Goal: Find specific page/section: Find specific page/section

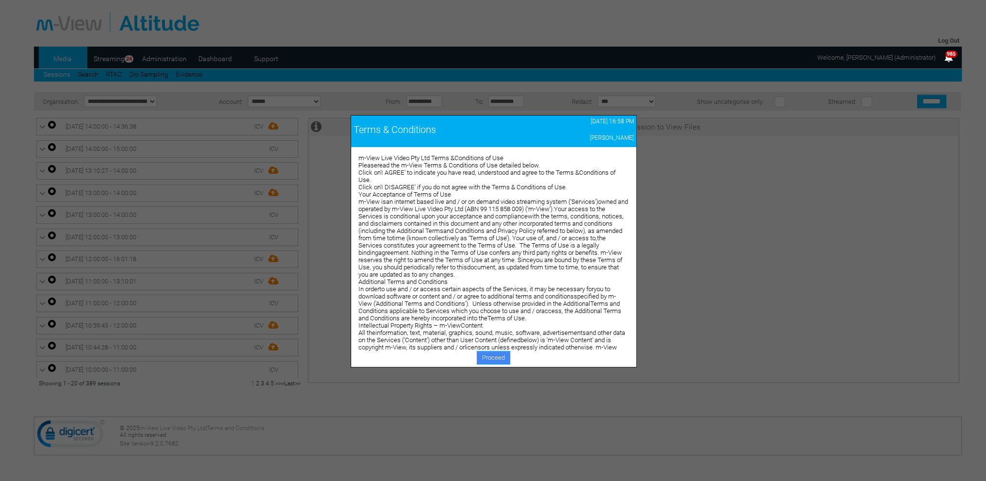
click at [503, 354] on link "Proceed" at bounding box center [493, 358] width 33 height 14
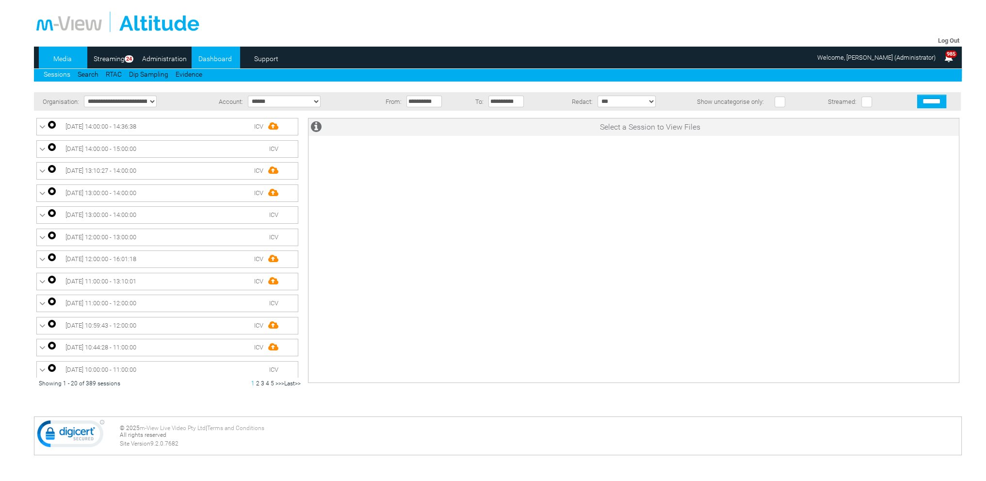
click at [203, 56] on link "Dashboard" at bounding box center [215, 58] width 47 height 15
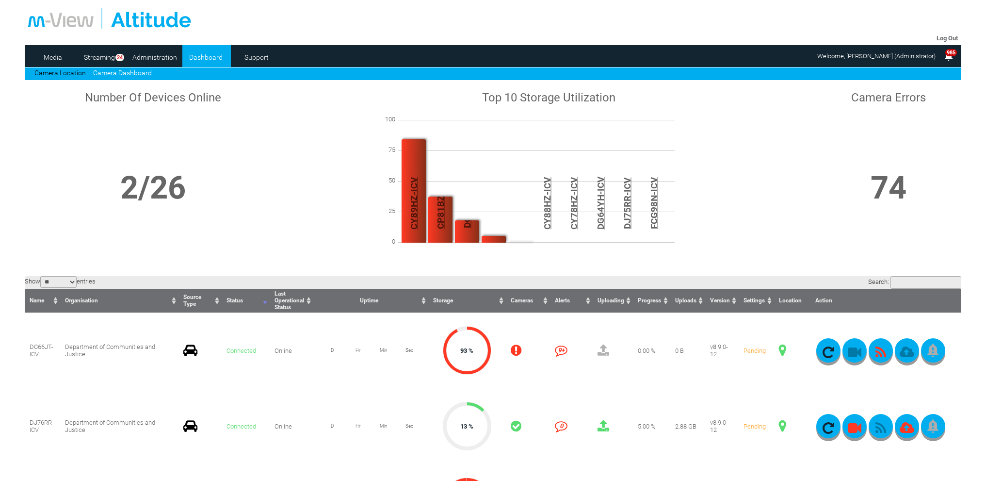
scroll to position [146, 0]
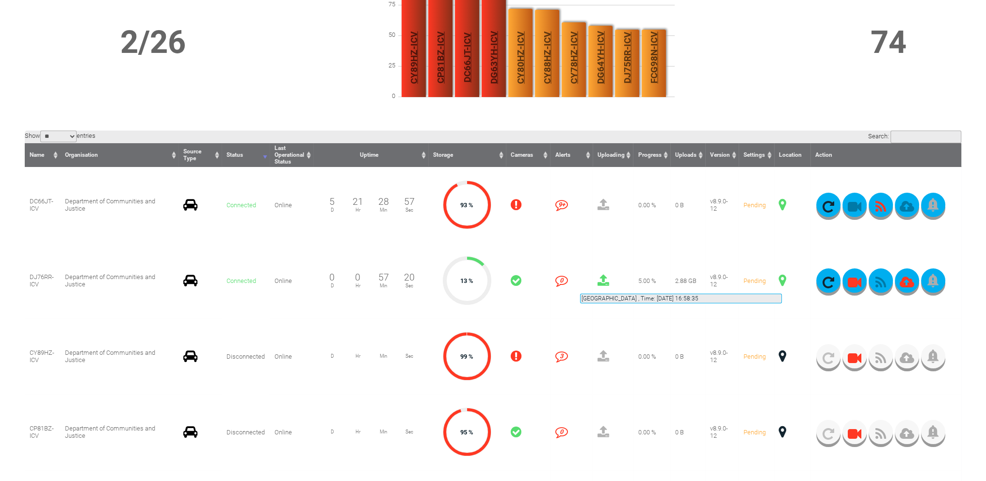
click at [782, 282] on span at bounding box center [782, 280] width 7 height 13
click at [784, 282] on span at bounding box center [782, 280] width 7 height 13
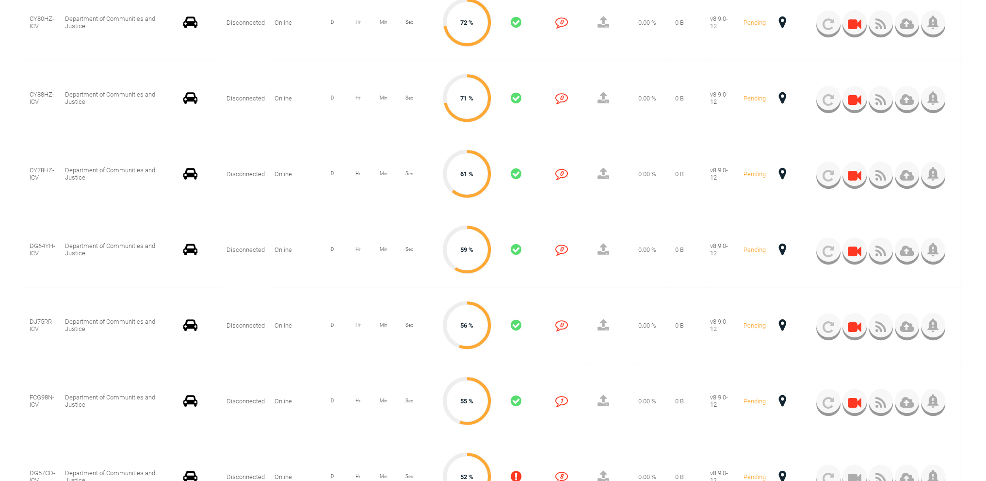
scroll to position [728, 0]
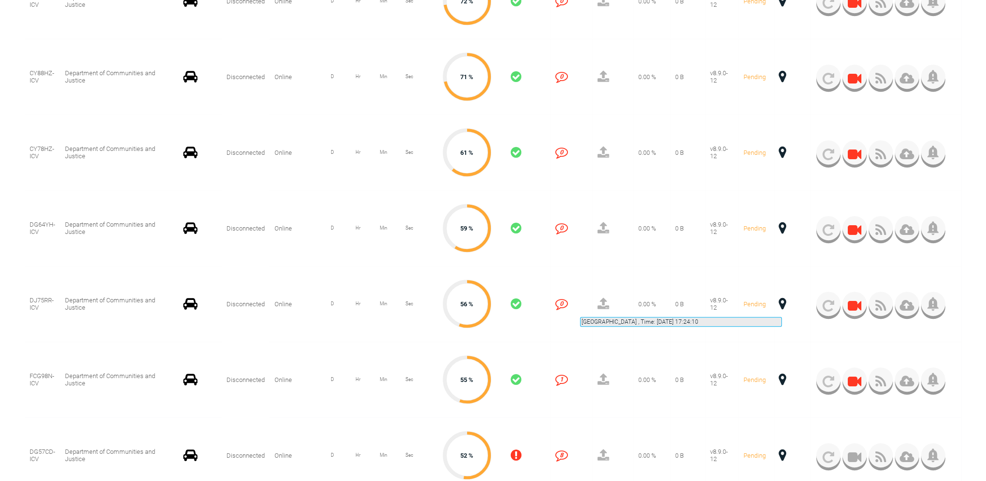
click at [782, 305] on span at bounding box center [782, 303] width 7 height 13
click at [780, 302] on span at bounding box center [782, 303] width 7 height 13
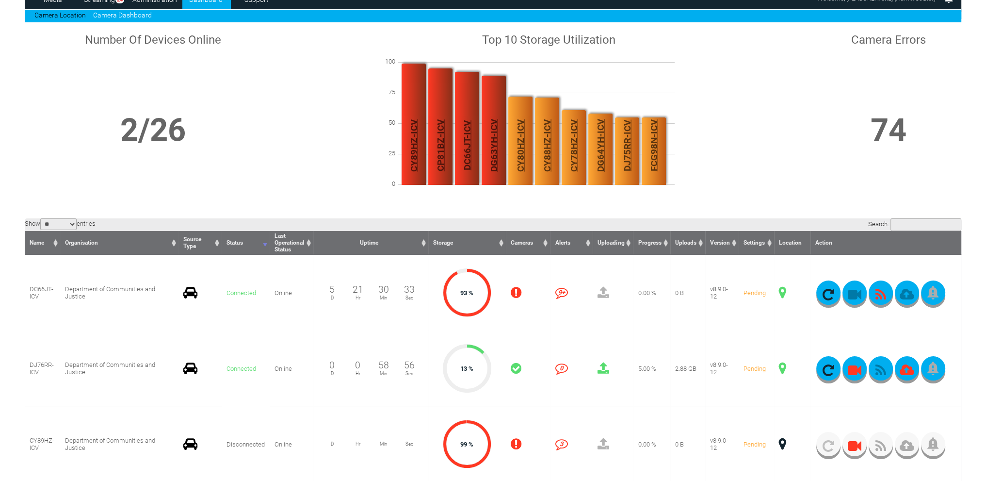
scroll to position [97, 0]
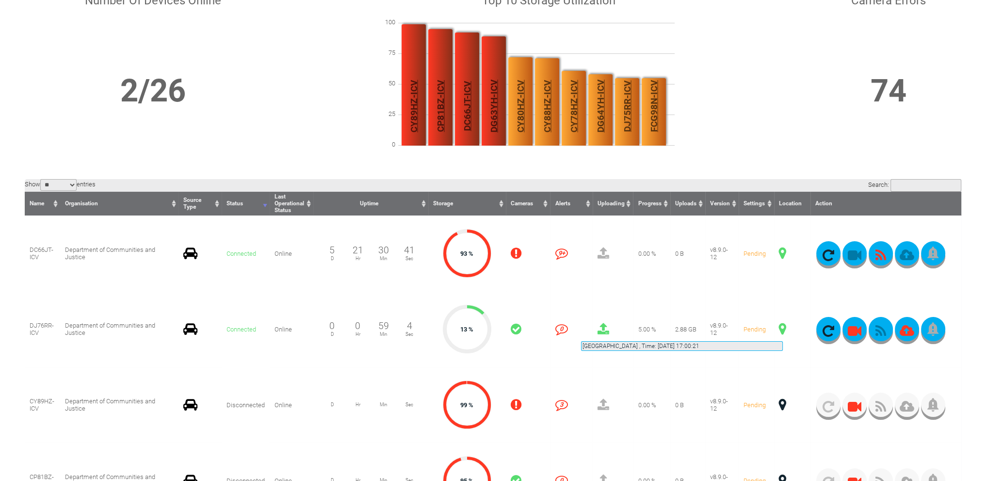
click at [783, 329] on span at bounding box center [782, 329] width 7 height 13
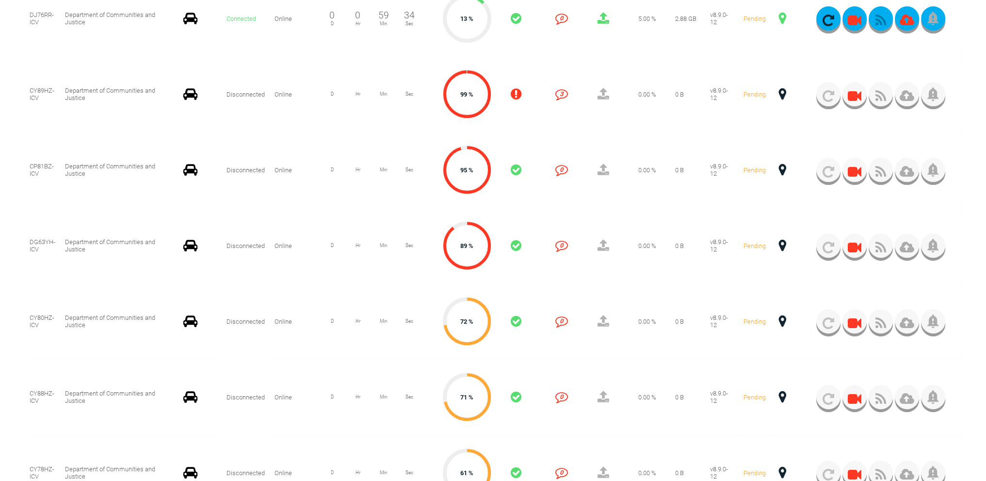
scroll to position [679, 0]
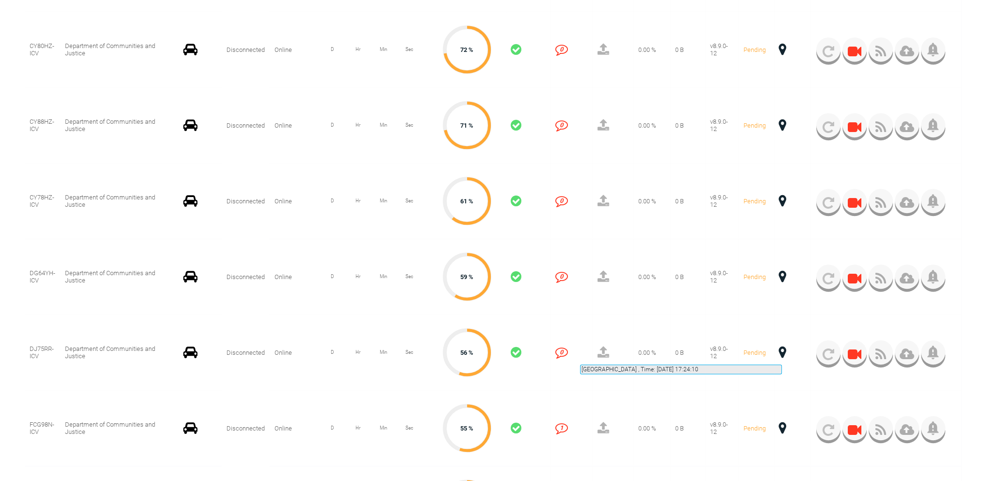
click at [782, 353] on span at bounding box center [782, 352] width 7 height 13
click at [707, 362] on td "v8.9.0-12" at bounding box center [721, 352] width 33 height 76
click at [564, 351] on icon "0" at bounding box center [561, 352] width 13 height 13
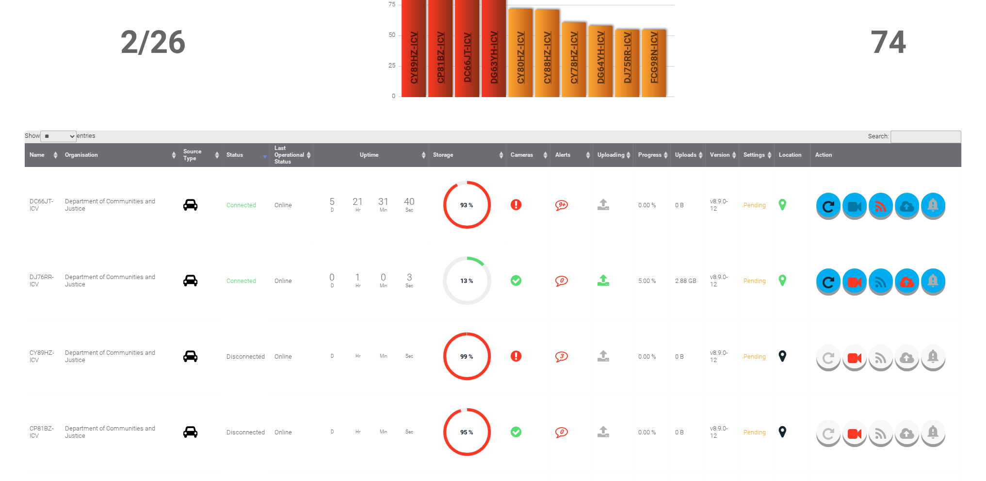
scroll to position [0, 0]
